Goal: Find specific page/section: Find specific page/section

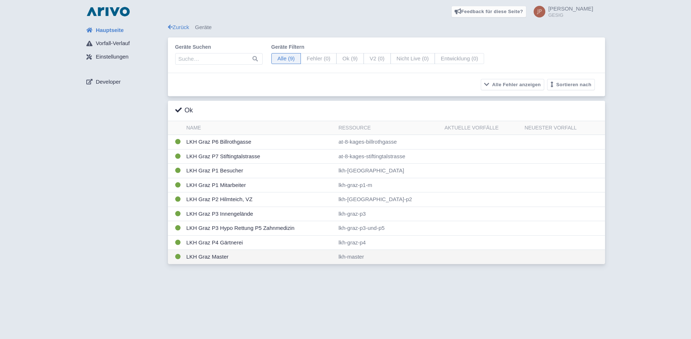
click at [214, 255] on td "LKH Graz Master" at bounding box center [260, 257] width 152 height 14
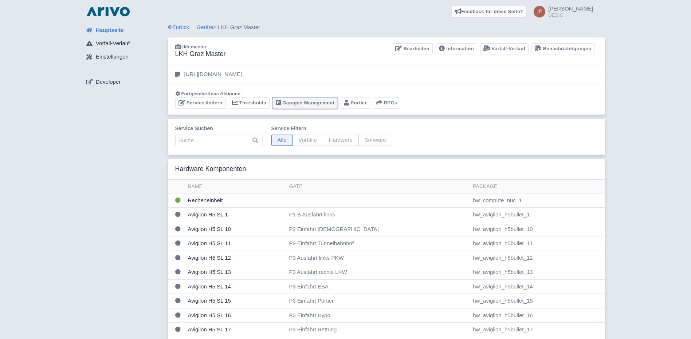
click at [297, 104] on link "Garagen Management" at bounding box center [304, 103] width 65 height 11
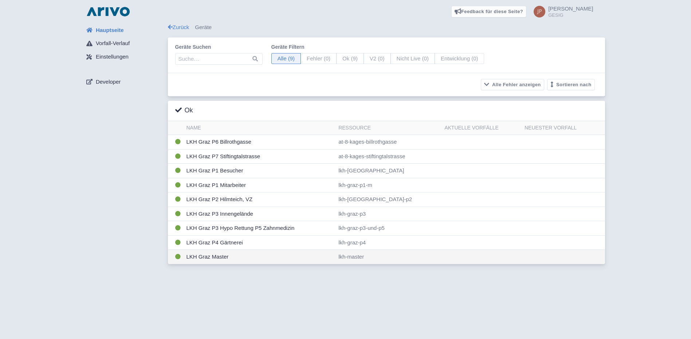
click at [202, 260] on td "LKH Graz Master" at bounding box center [260, 257] width 152 height 14
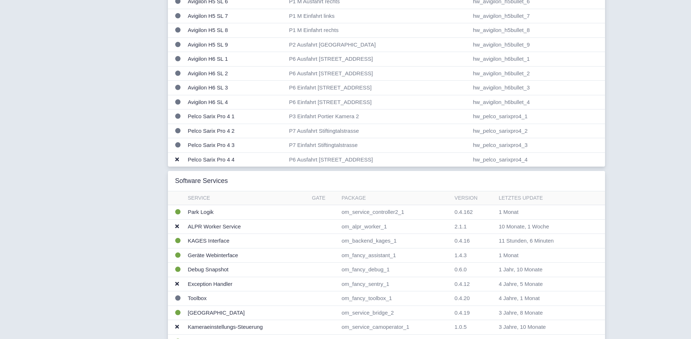
scroll to position [583, 0]
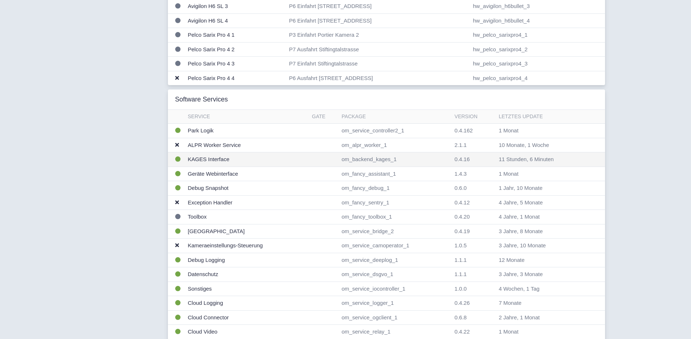
click at [206, 160] on td "KAGES Interface" at bounding box center [247, 160] width 124 height 15
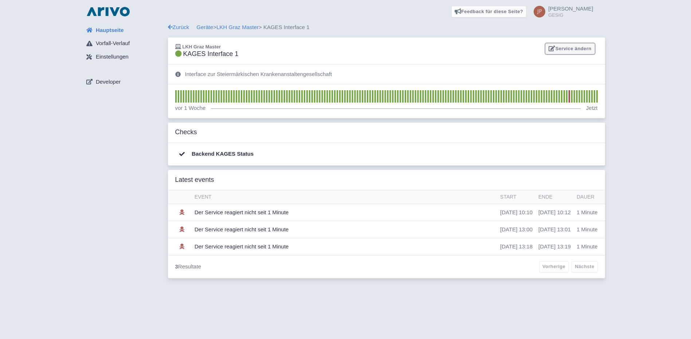
click at [579, 49] on link "Service ändern" at bounding box center [569, 48] width 49 height 11
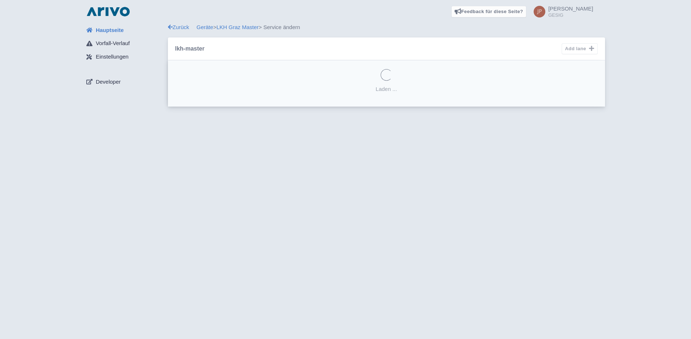
select select
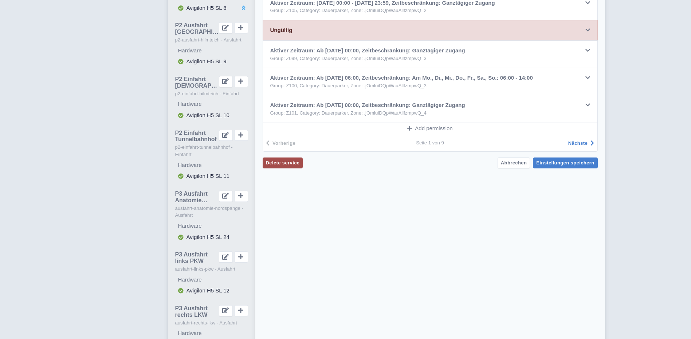
scroll to position [510, 0]
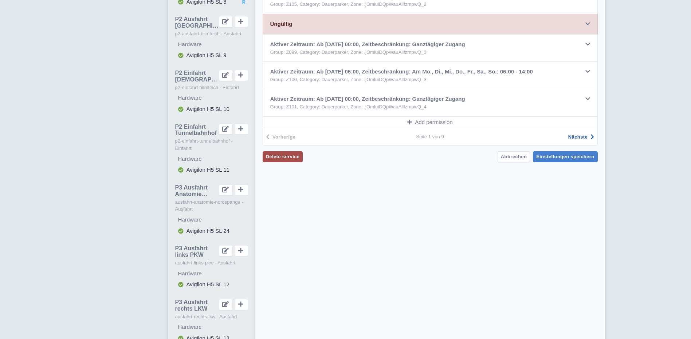
click at [585, 138] on span "Nächste" at bounding box center [577, 136] width 19 height 5
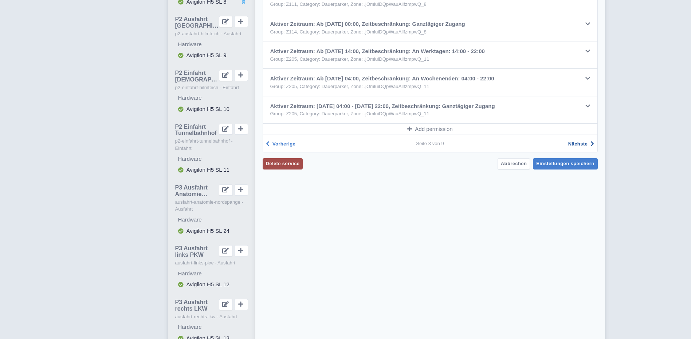
click at [583, 146] on span "Nächste" at bounding box center [577, 143] width 19 height 5
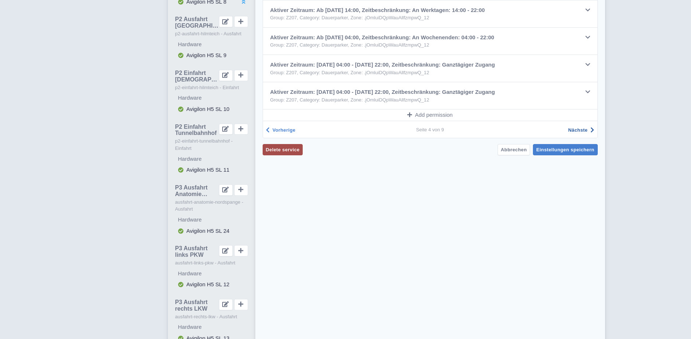
click at [584, 132] on span "Nächste" at bounding box center [577, 129] width 19 height 5
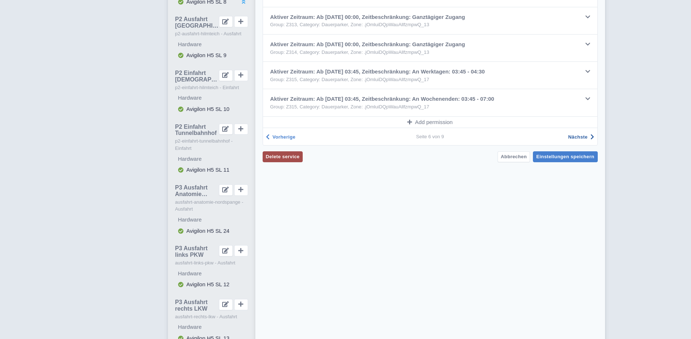
click at [583, 137] on span "Nächste" at bounding box center [577, 136] width 19 height 5
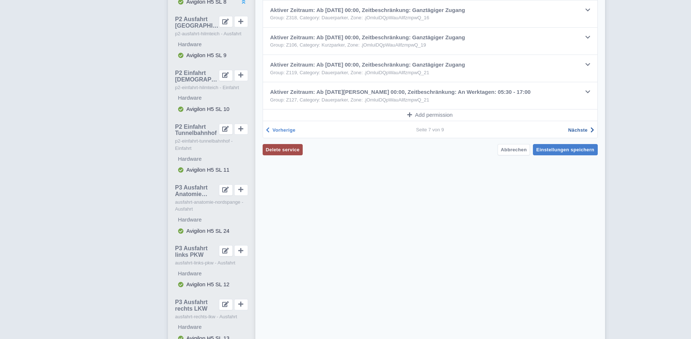
click at [583, 131] on span "Nächste" at bounding box center [577, 129] width 19 height 5
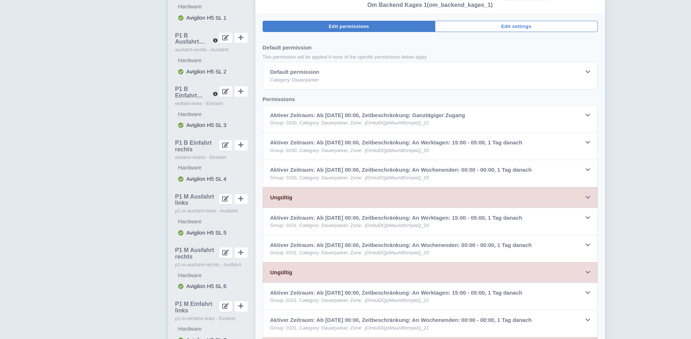
scroll to position [109, 0]
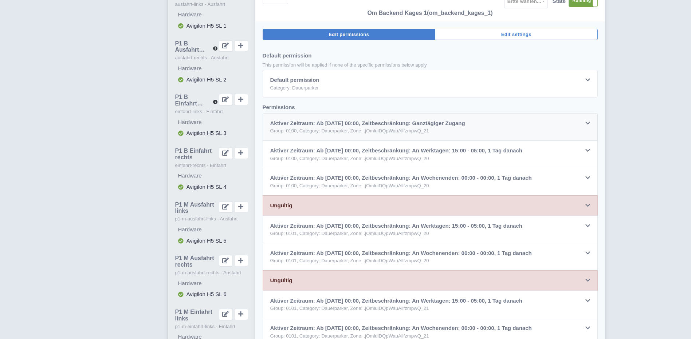
click at [587, 123] on icon at bounding box center [587, 123] width 5 height 5
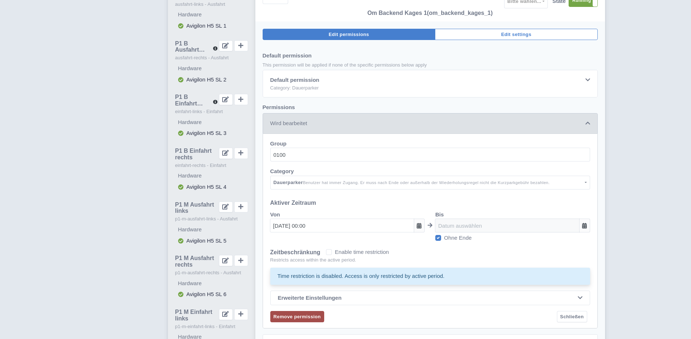
scroll to position [223, 0]
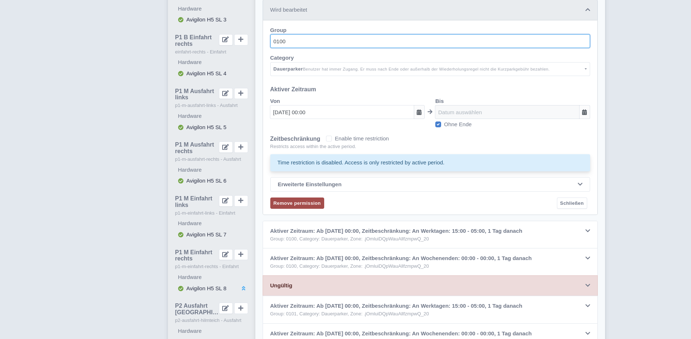
click at [275, 40] on input "0100" at bounding box center [430, 41] width 320 height 14
type input "0100"
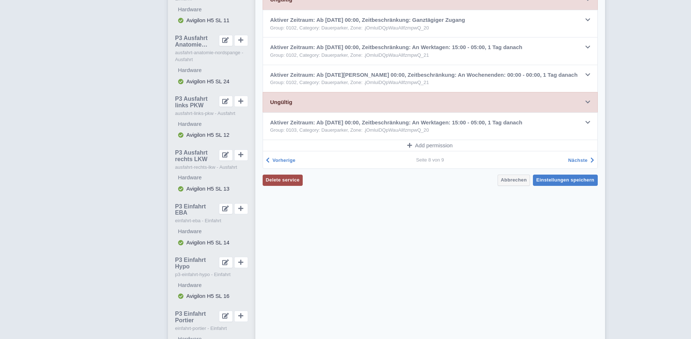
scroll to position [660, 0]
click at [522, 180] on span "Abbrechen" at bounding box center [514, 179] width 26 height 5
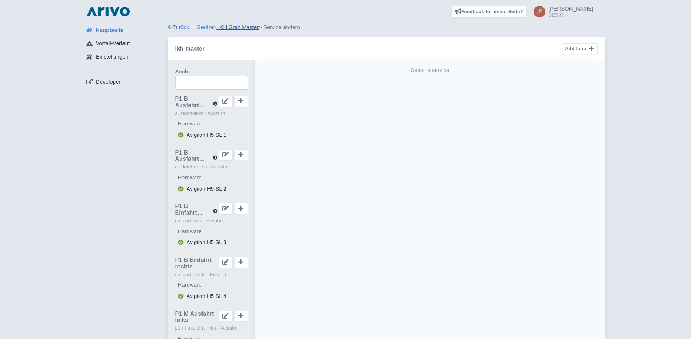
click at [232, 29] on link "LKH Graz Master" at bounding box center [237, 27] width 42 height 6
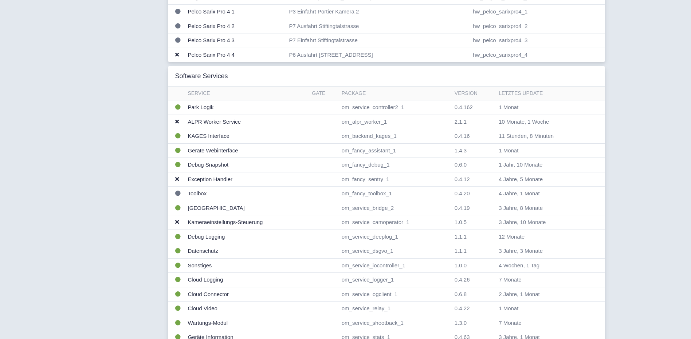
scroll to position [619, 0]
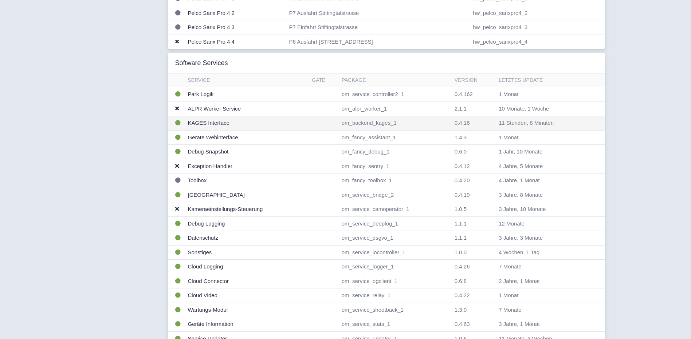
click at [198, 121] on td "KAGES Interface" at bounding box center [247, 123] width 124 height 15
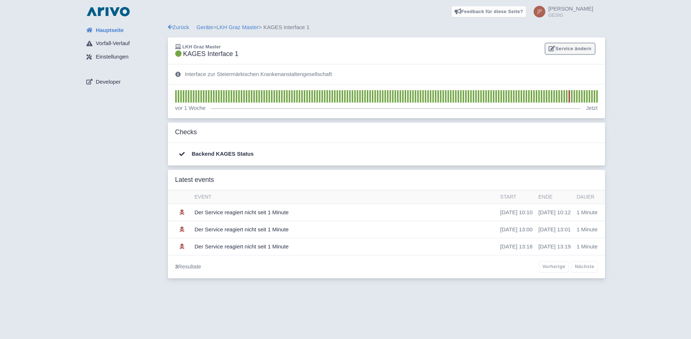
click at [565, 47] on link "Service ändern" at bounding box center [569, 48] width 49 height 11
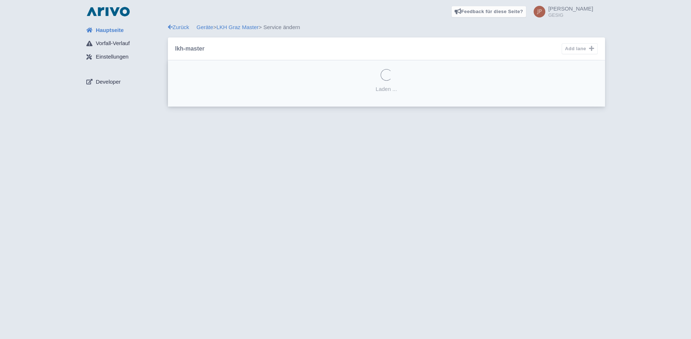
select select
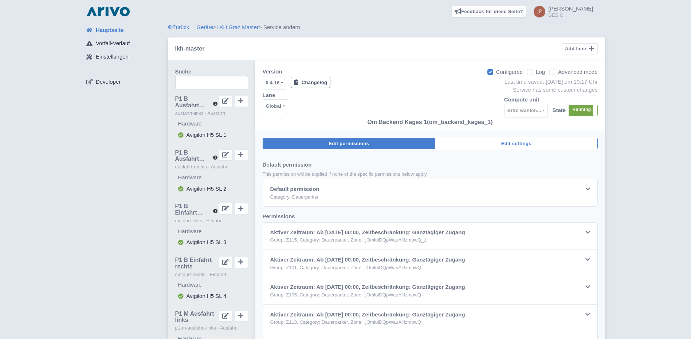
click at [558, 72] on label "Advanced mode" at bounding box center [577, 72] width 39 height 8
click at [558, 72] on input "Advanced mode" at bounding box center [560, 70] width 5 height 5
checkbox input "true"
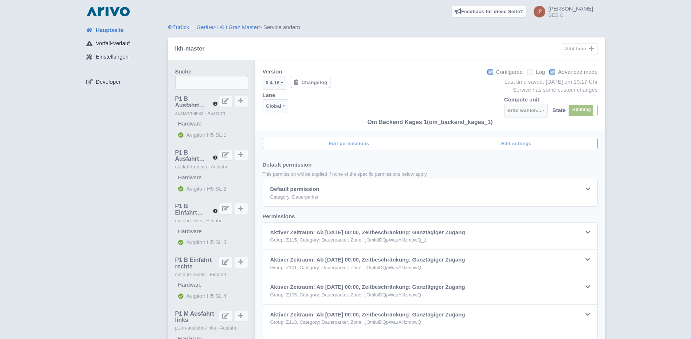
select select
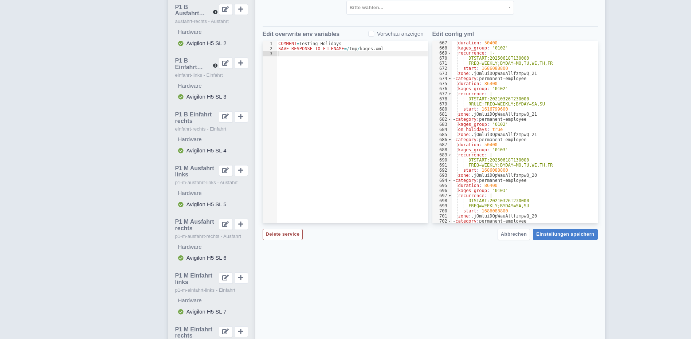
scroll to position [3397, 0]
click at [517, 236] on span "Abbrechen" at bounding box center [514, 234] width 26 height 5
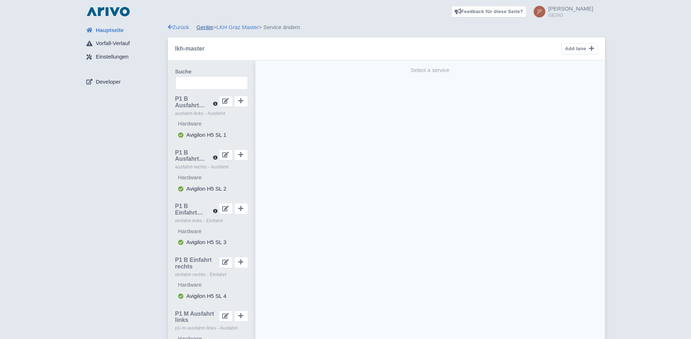
click at [205, 27] on link "Geräte" at bounding box center [205, 27] width 17 height 6
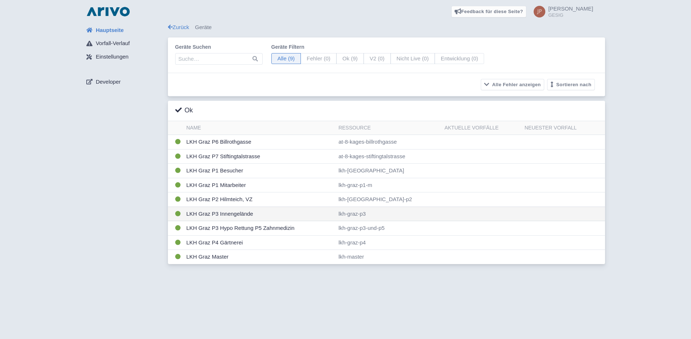
click at [212, 214] on td "LKH Graz P3 Innengelände" at bounding box center [260, 214] width 152 height 15
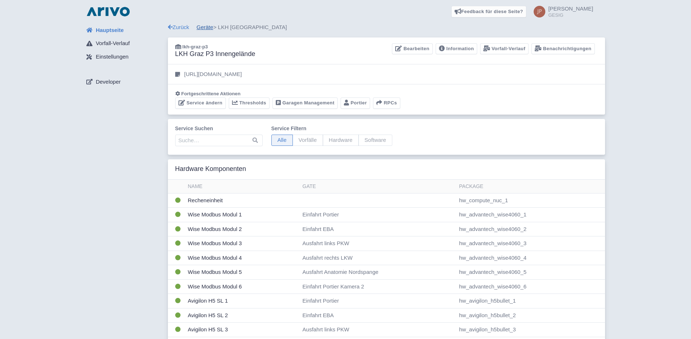
click at [201, 25] on link "Geräte" at bounding box center [205, 27] width 17 height 6
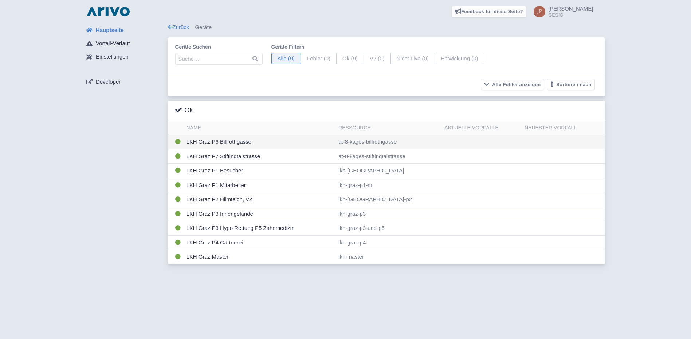
click at [213, 144] on td "LKH Graz P6 Billrothgasse" at bounding box center [260, 142] width 152 height 15
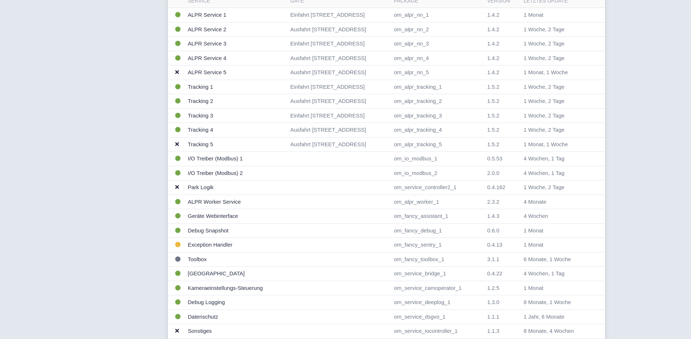
scroll to position [328, 0]
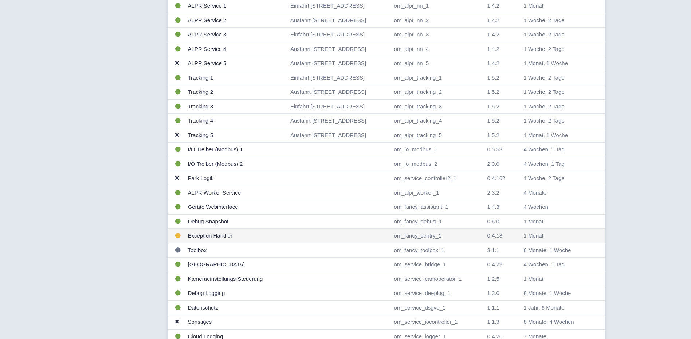
click at [204, 237] on td "Exception Handler" at bounding box center [236, 236] width 102 height 15
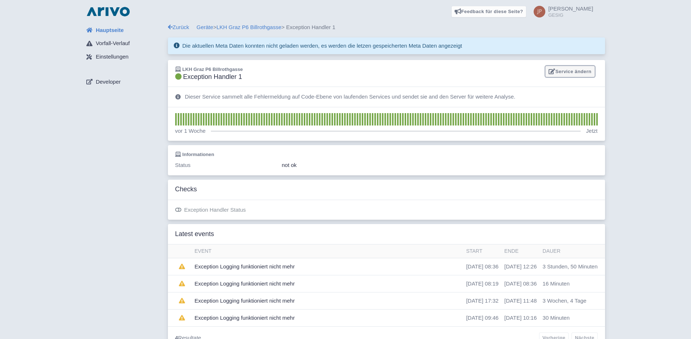
click at [576, 70] on link "Service ändern" at bounding box center [569, 71] width 49 height 11
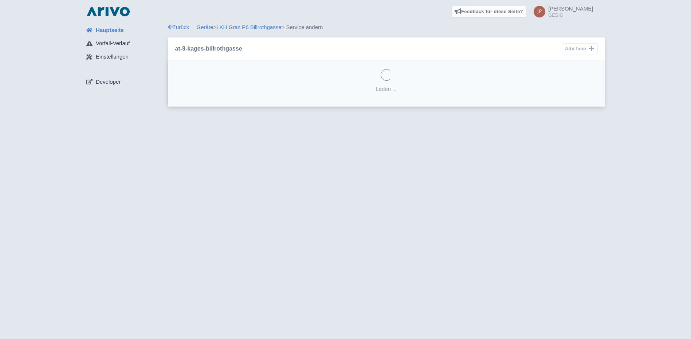
select select
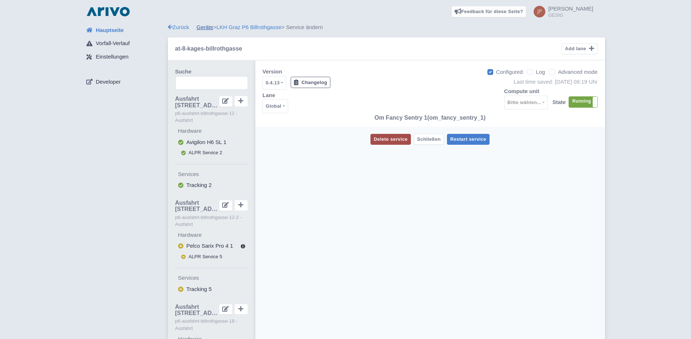
click at [207, 29] on link "Geräte" at bounding box center [205, 27] width 17 height 6
